Goal: Task Accomplishment & Management: Manage account settings

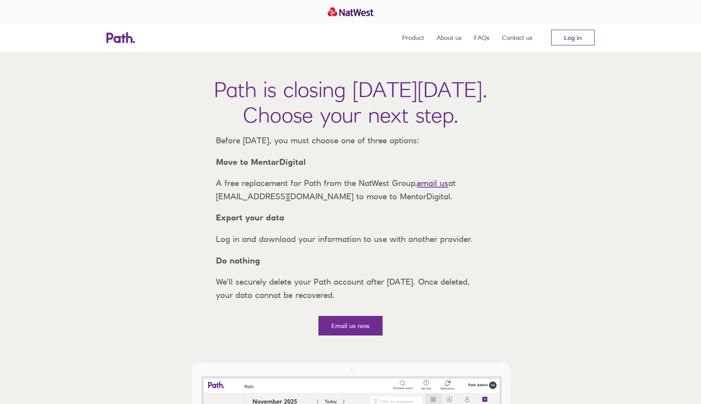
click at [563, 40] on link "Log in" at bounding box center [572, 38] width 43 height 16
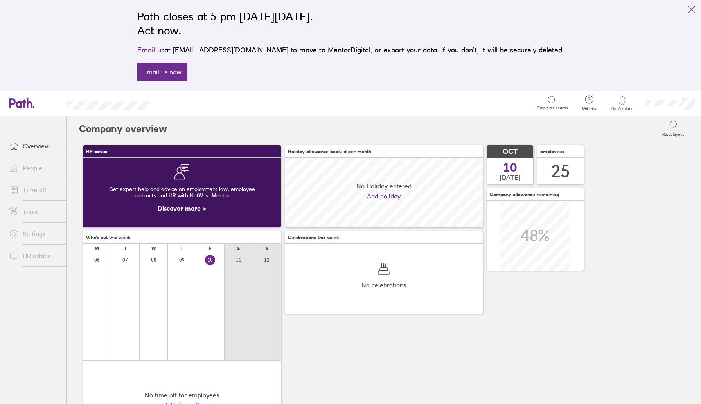
scroll to position [70, 198]
click at [627, 102] on div at bounding box center [622, 100] width 25 height 11
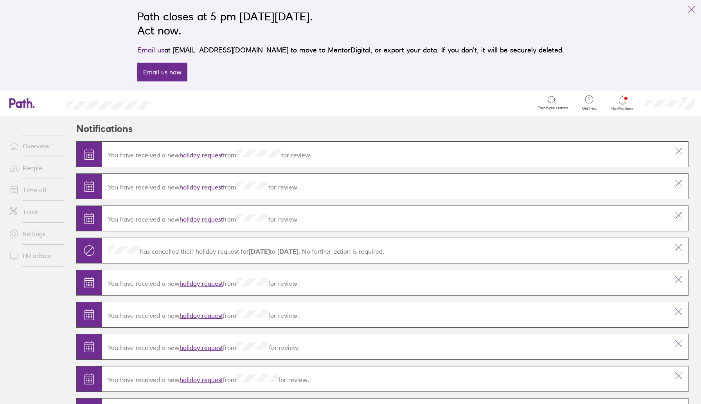
click at [185, 152] on link "holiday request" at bounding box center [200, 155] width 43 height 8
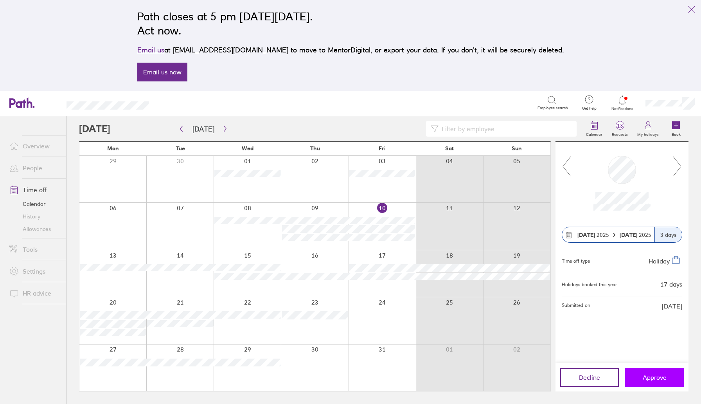
click at [646, 376] on span "Approve" at bounding box center [654, 376] width 24 height 7
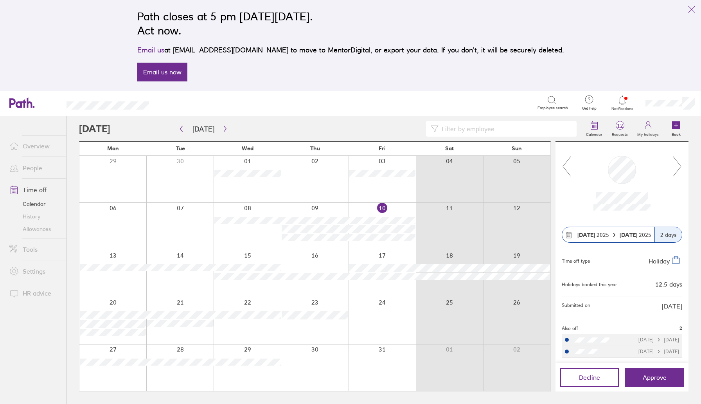
click at [673, 170] on icon at bounding box center [677, 166] width 10 height 21
click at [224, 128] on icon "button" at bounding box center [225, 129] width 2 height 6
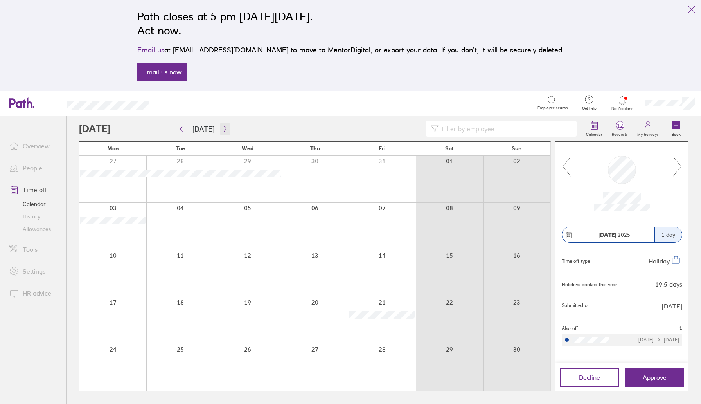
click at [222, 129] on icon "button" at bounding box center [225, 129] width 6 height 6
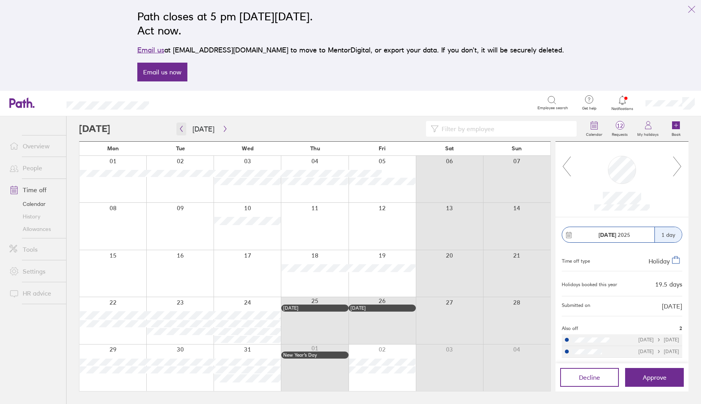
click at [185, 128] on button "button" at bounding box center [181, 128] width 10 height 13
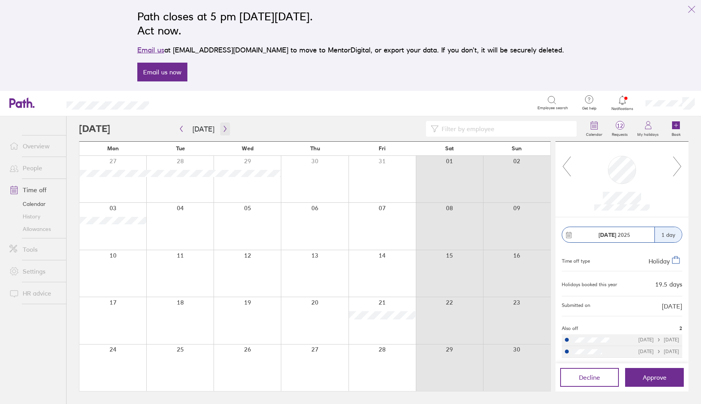
click at [222, 127] on icon "button" at bounding box center [225, 129] width 6 height 6
